Goal: Task Accomplishment & Management: Manage account settings

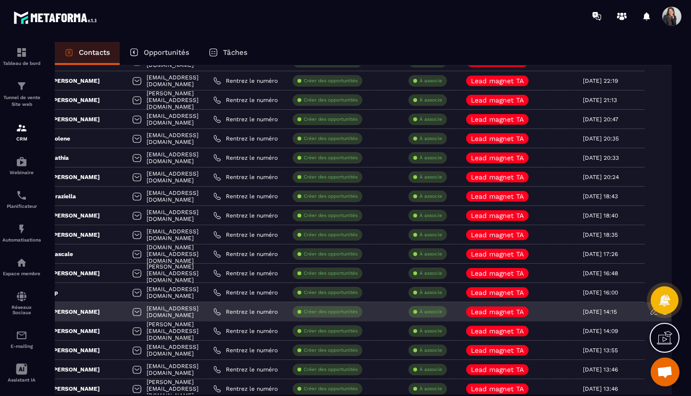
scroll to position [352, 0]
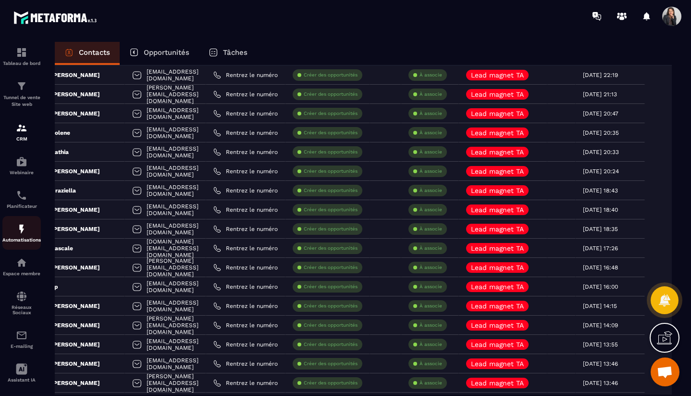
click at [23, 235] on img at bounding box center [22, 229] width 12 height 12
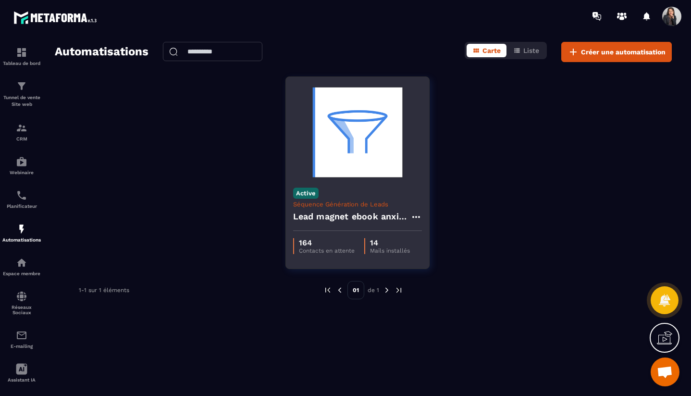
click at [363, 139] on img at bounding box center [357, 132] width 129 height 96
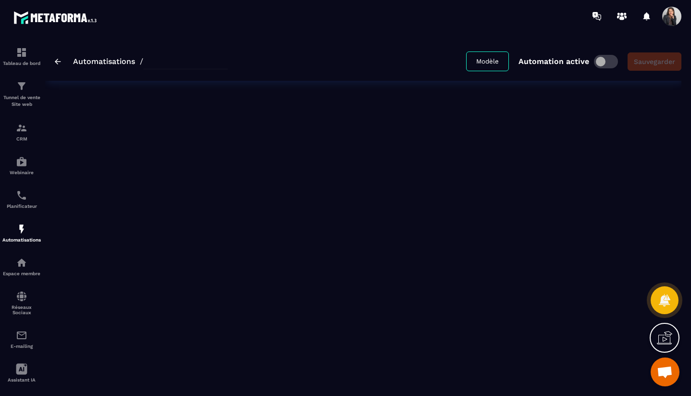
type input "**********"
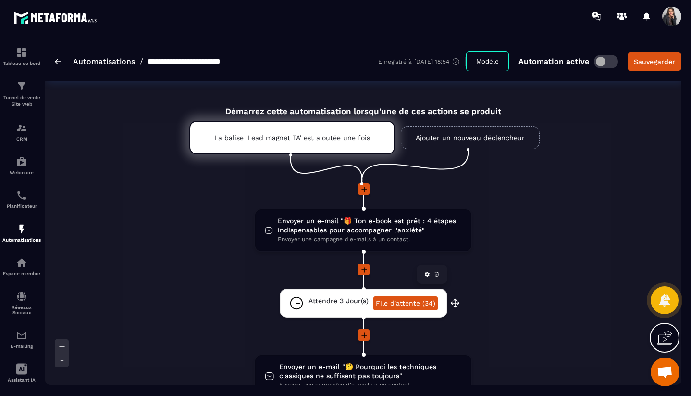
click at [429, 303] on link "File d'attente (34)" at bounding box center [406, 303] width 64 height 14
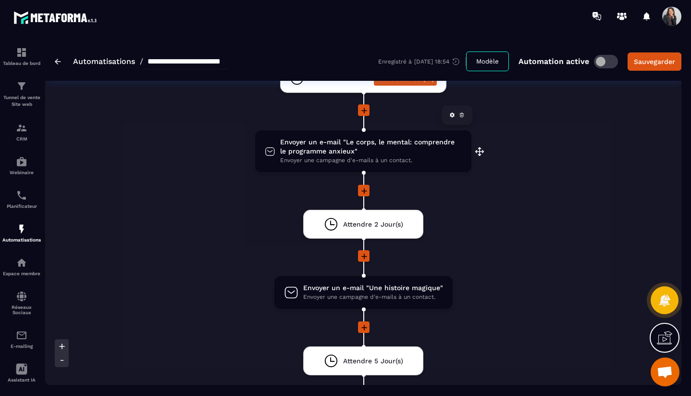
scroll to position [955, 0]
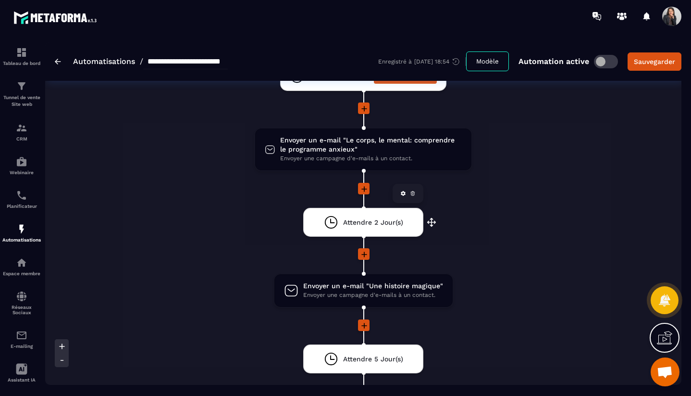
click at [384, 227] on span "Attendre 2 Jour(s)" at bounding box center [373, 222] width 60 height 9
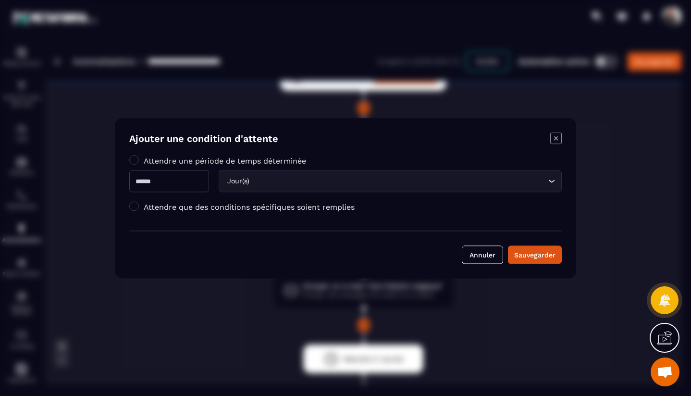
click at [163, 179] on input "*" at bounding box center [169, 181] width 80 height 22
type input "**"
click at [537, 255] on div "Sauvegarder" at bounding box center [534, 254] width 41 height 10
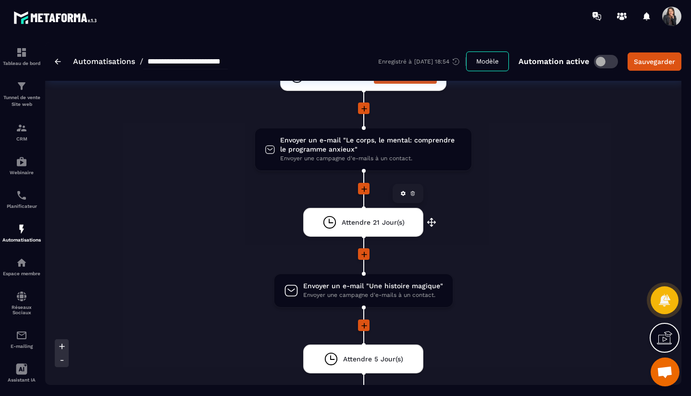
click at [409, 224] on div "Attendre 21 Jour(s) drag-arrow" at bounding box center [363, 222] width 120 height 29
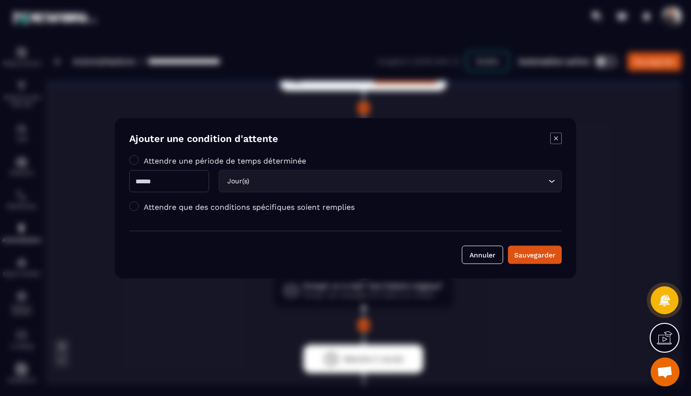
click at [187, 182] on input "**" at bounding box center [169, 181] width 80 height 22
type input "*"
click at [555, 254] on div "Sauvegarder" at bounding box center [534, 254] width 41 height 10
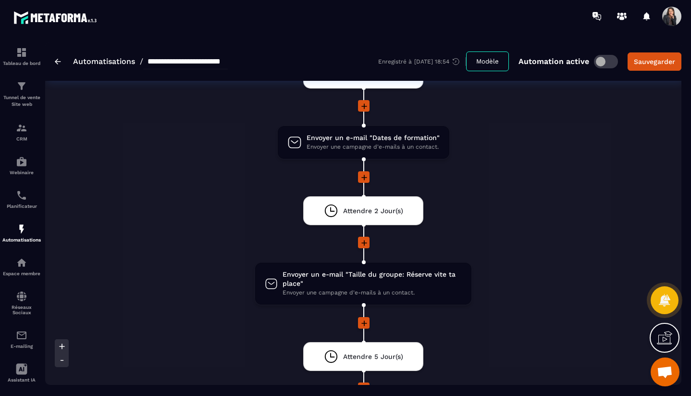
scroll to position [1241, 0]
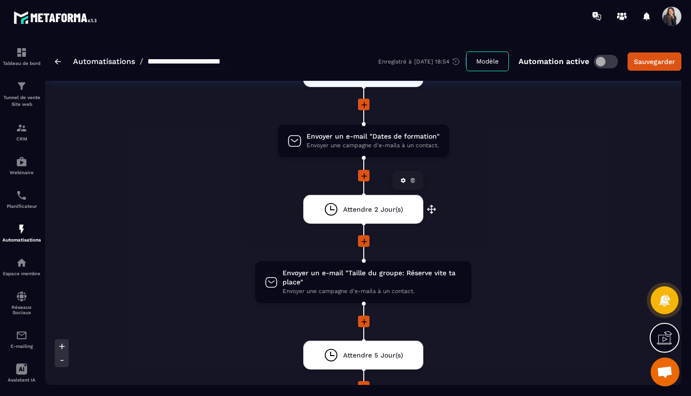
click at [379, 210] on span "Attendre 2 Jour(s)" at bounding box center [373, 209] width 60 height 9
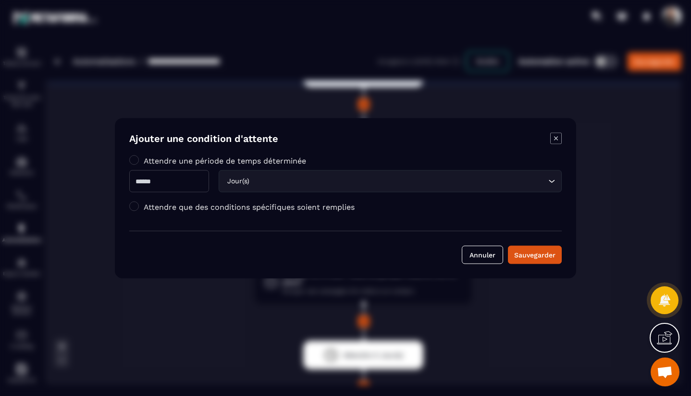
click at [152, 185] on input "*" at bounding box center [169, 181] width 80 height 22
type input "*"
click button "Sauvegarder" at bounding box center [535, 254] width 54 height 18
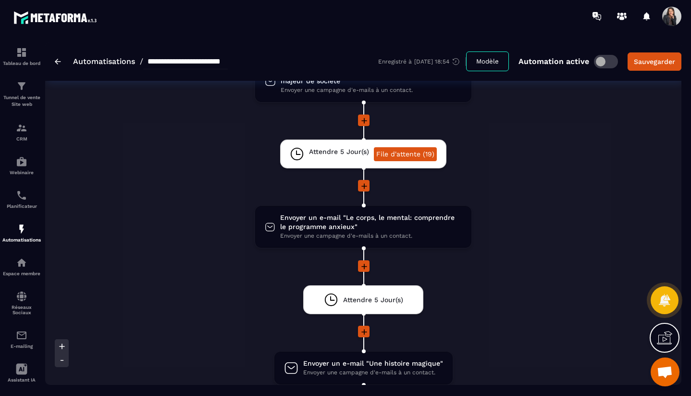
scroll to position [876, 0]
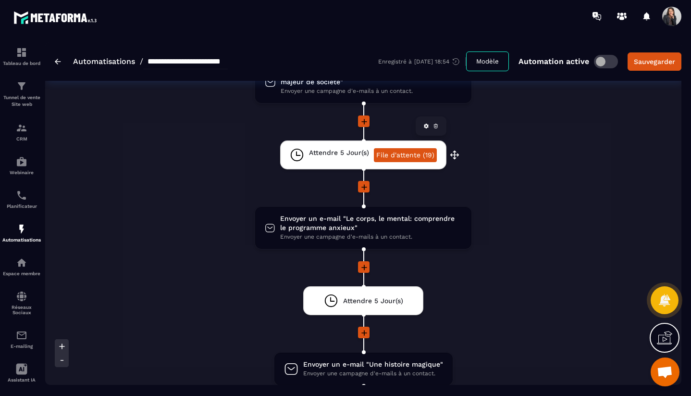
click at [413, 155] on link "File d'attente (19)" at bounding box center [405, 155] width 63 height 14
